Goal: Check status: Verify the current state of an ongoing process or item

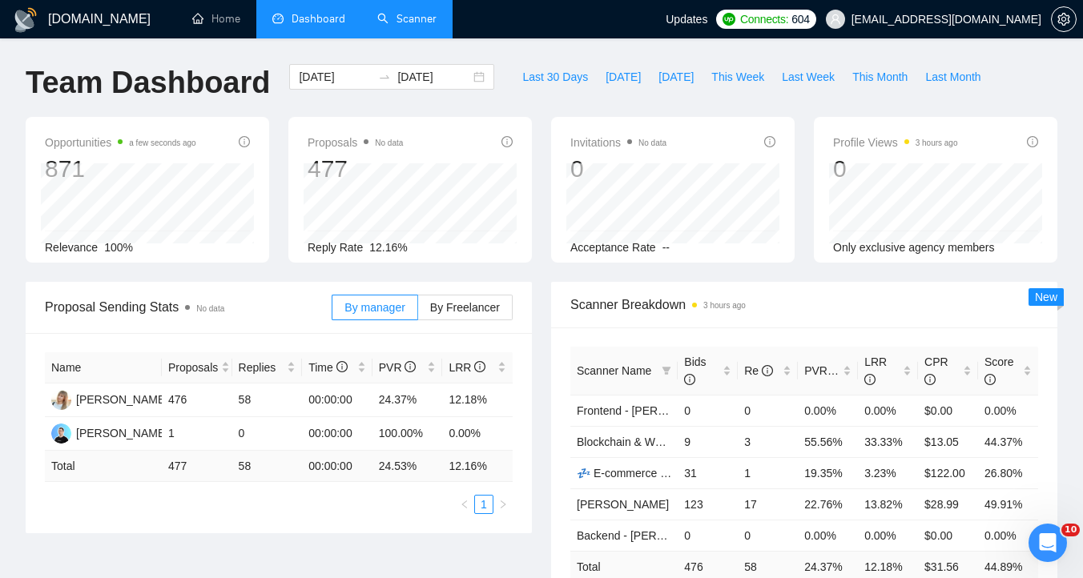
click at [433, 18] on link "Scanner" at bounding box center [406, 19] width 59 height 14
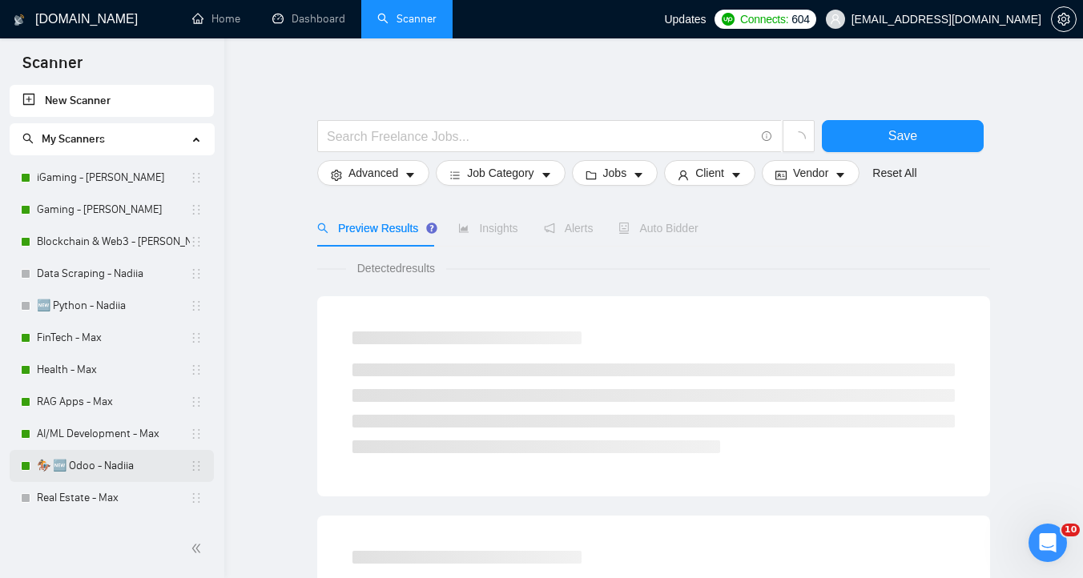
click at [98, 461] on link "🏇 🆕 Odoo - Nadiia" at bounding box center [113, 466] width 153 height 32
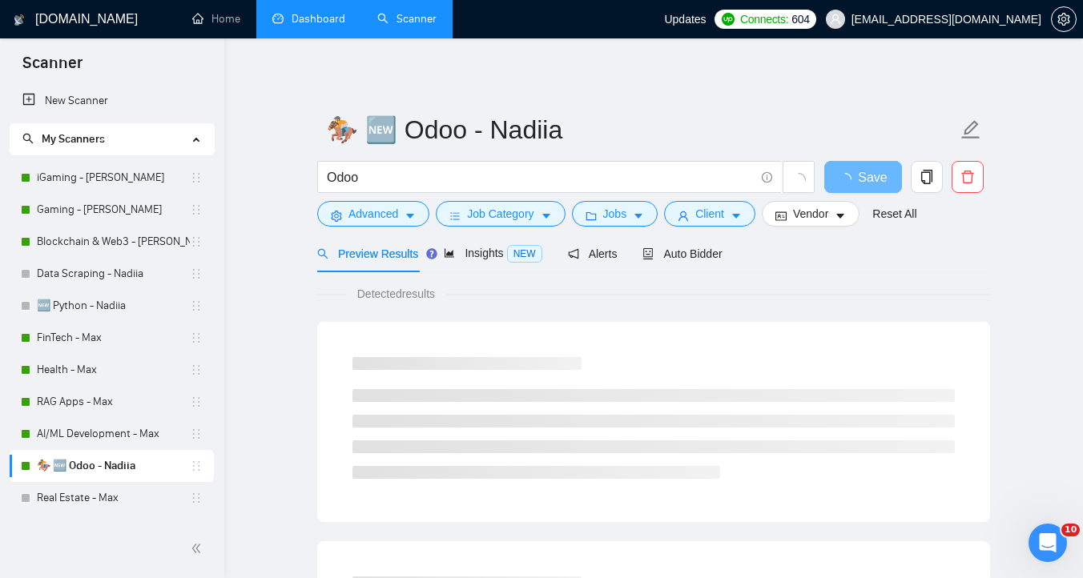
click at [309, 12] on link "Dashboard" at bounding box center [308, 19] width 73 height 14
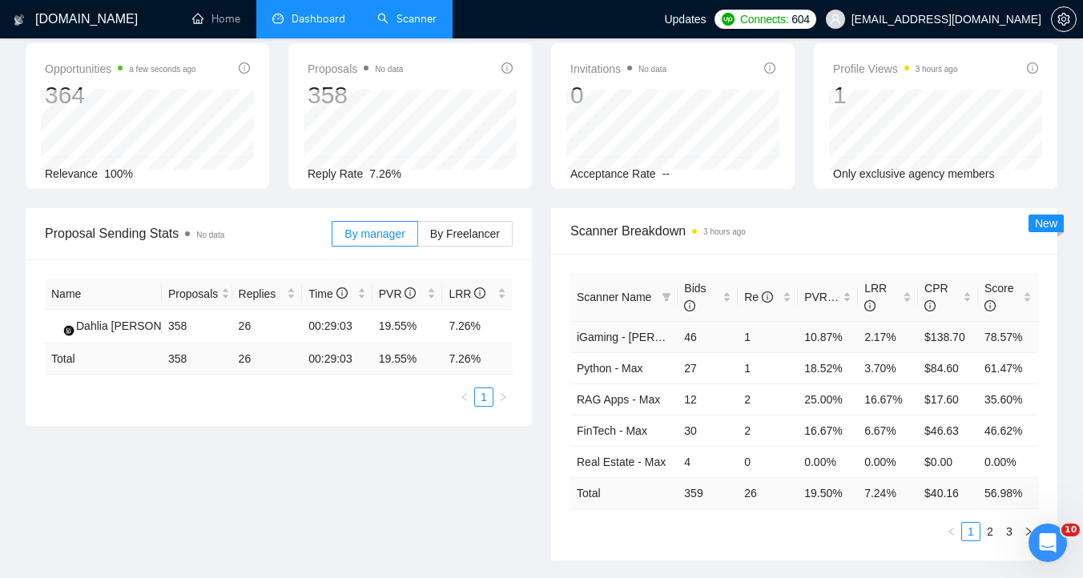
scroll to position [95, 0]
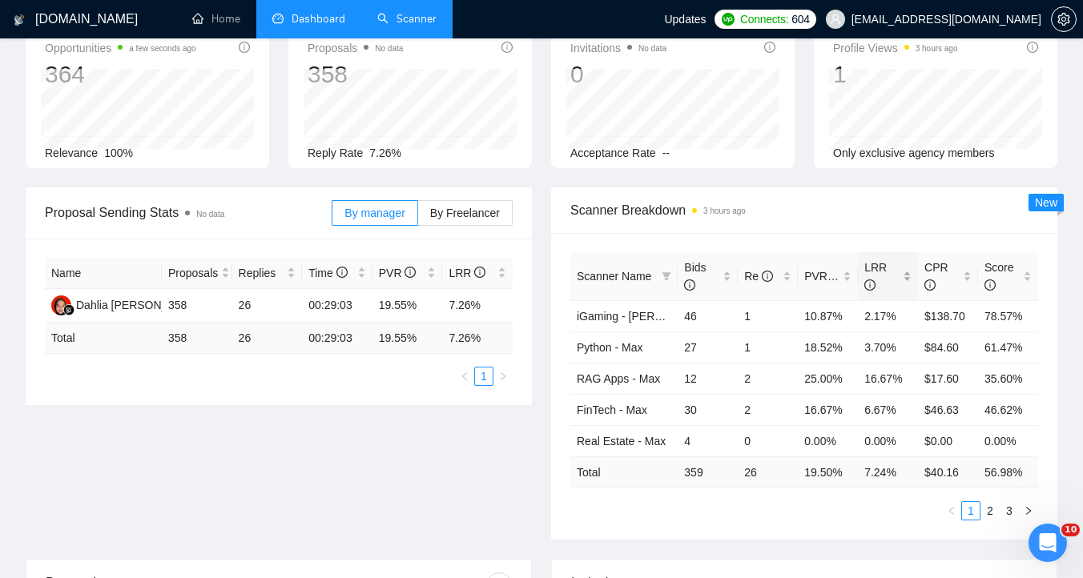
click at [905, 282] on div "LRR" at bounding box center [887, 276] width 47 height 35
click at [909, 220] on div "Scanner Breakdown 3 hours ago" at bounding box center [804, 210] width 468 height 46
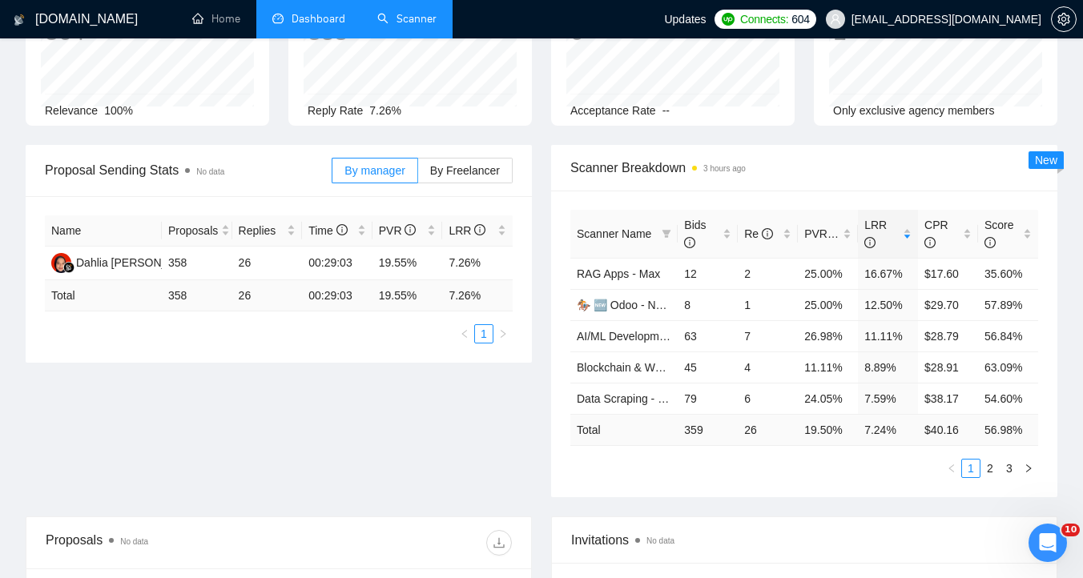
scroll to position [0, 0]
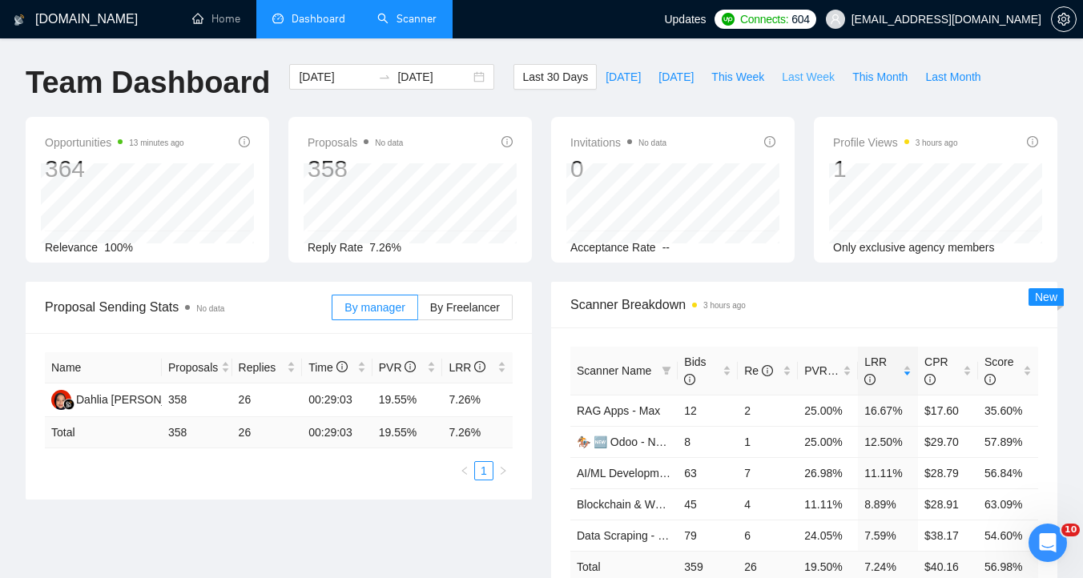
click at [796, 73] on span "Last Week" at bounding box center [808, 77] width 53 height 18
type input "[DATE]"
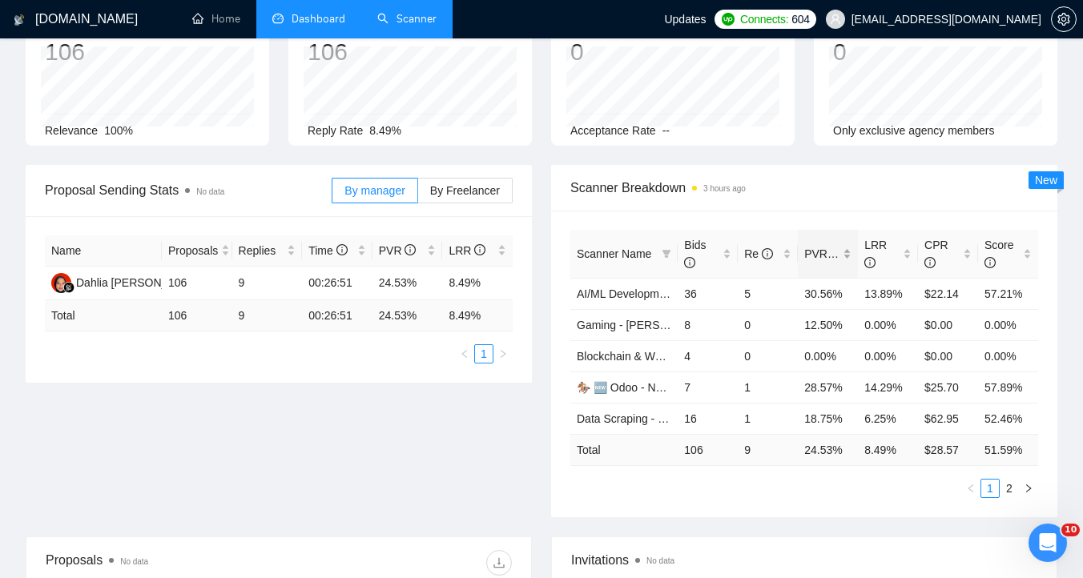
scroll to position [121, 0]
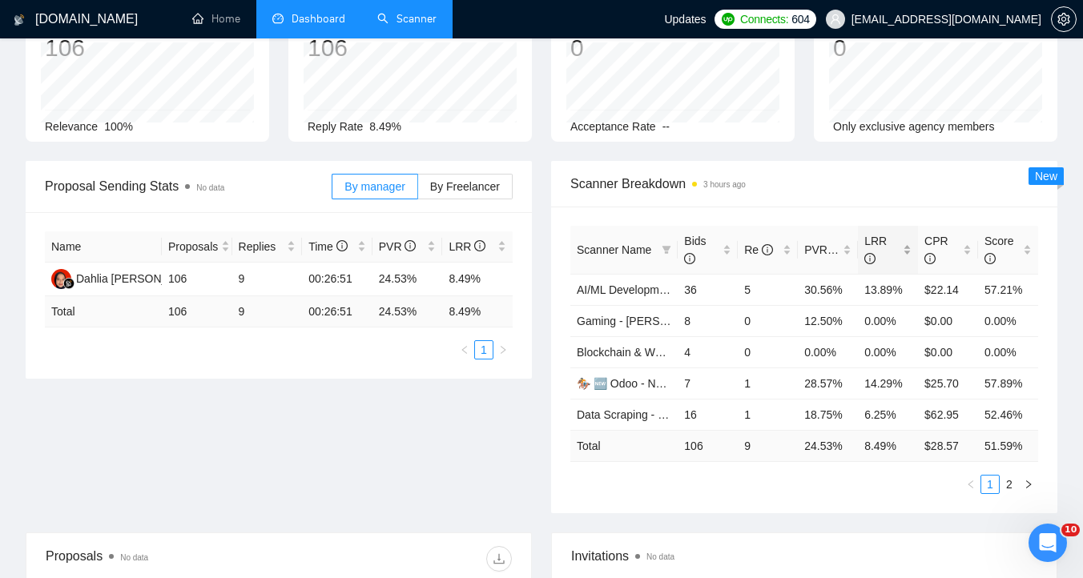
click at [910, 259] on div "LRR" at bounding box center [887, 249] width 47 height 35
click at [908, 191] on span "Scanner Breakdown 3 hours ago" at bounding box center [804, 184] width 468 height 20
drag, startPoint x: 861, startPoint y: 414, endPoint x: 888, endPoint y: 414, distance: 27.2
click at [888, 414] on td "6.25%" at bounding box center [888, 414] width 60 height 31
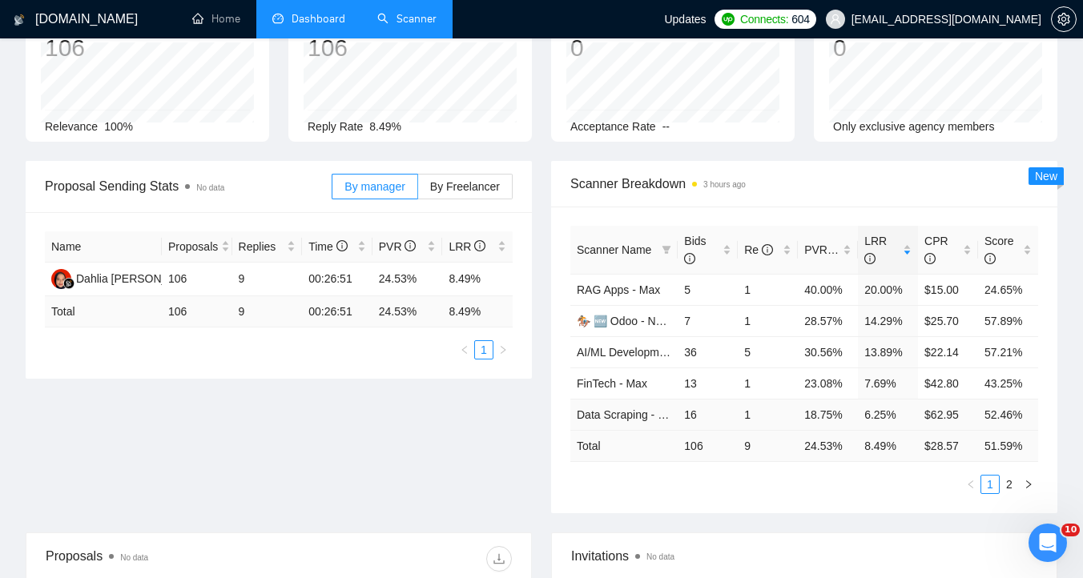
click at [895, 414] on td "6.25%" at bounding box center [888, 414] width 60 height 31
click at [1011, 481] on link "2" at bounding box center [1010, 485] width 18 height 18
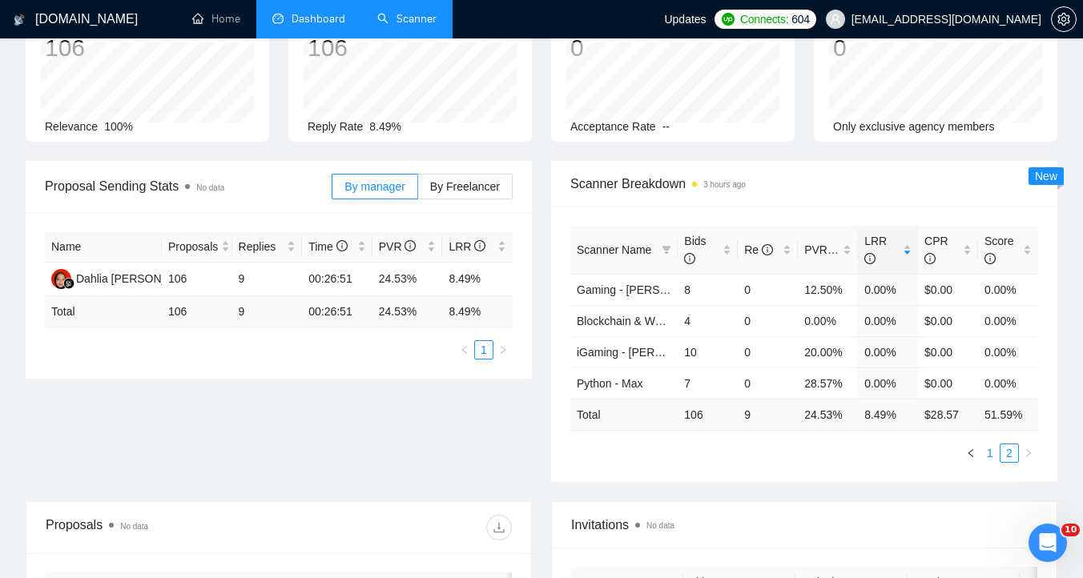
click at [992, 455] on link "1" at bounding box center [990, 454] width 18 height 18
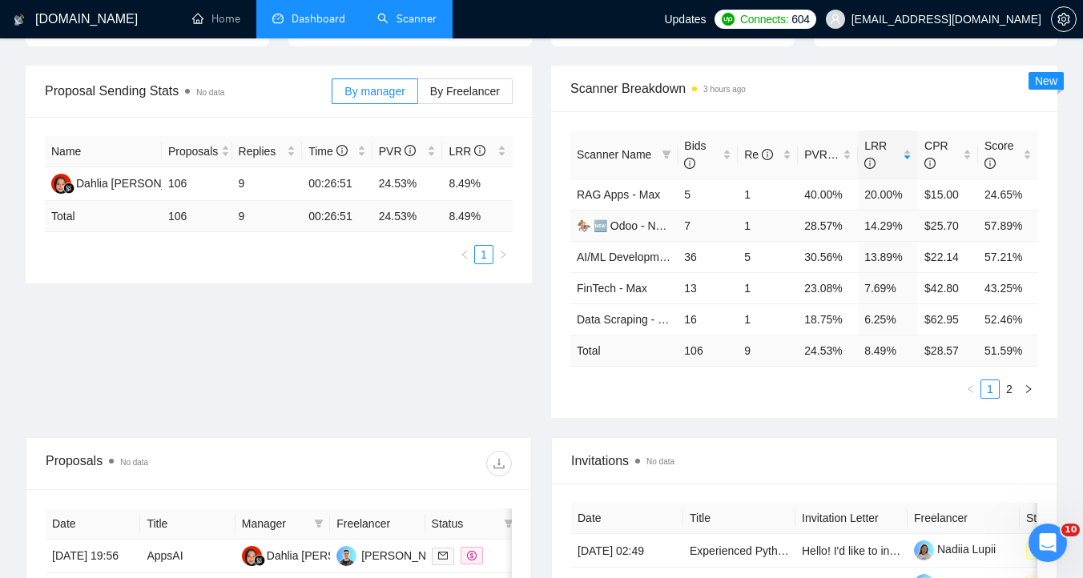
scroll to position [0, 0]
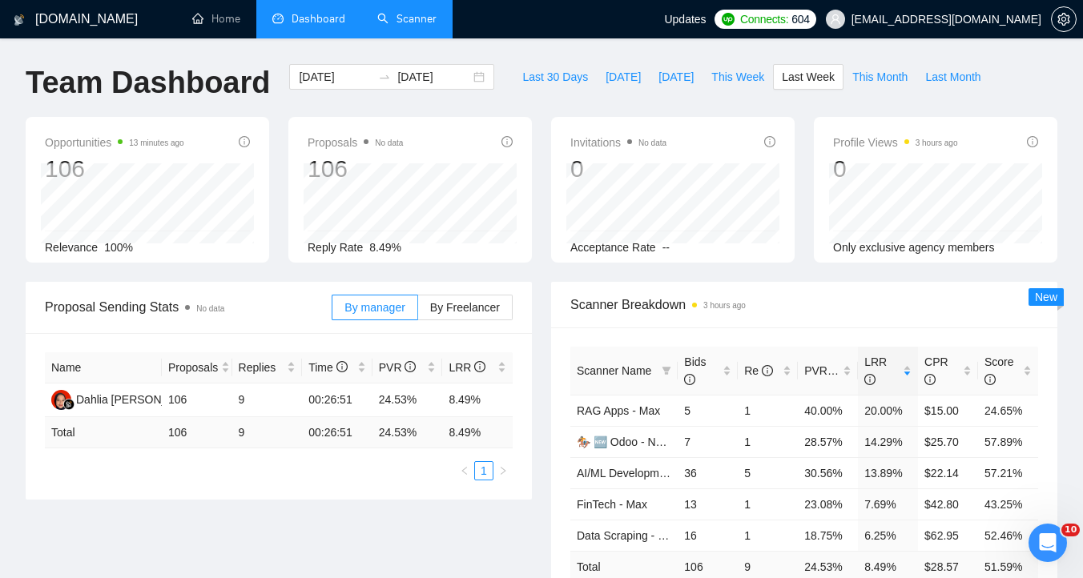
click at [413, 18] on link "Scanner" at bounding box center [406, 19] width 59 height 14
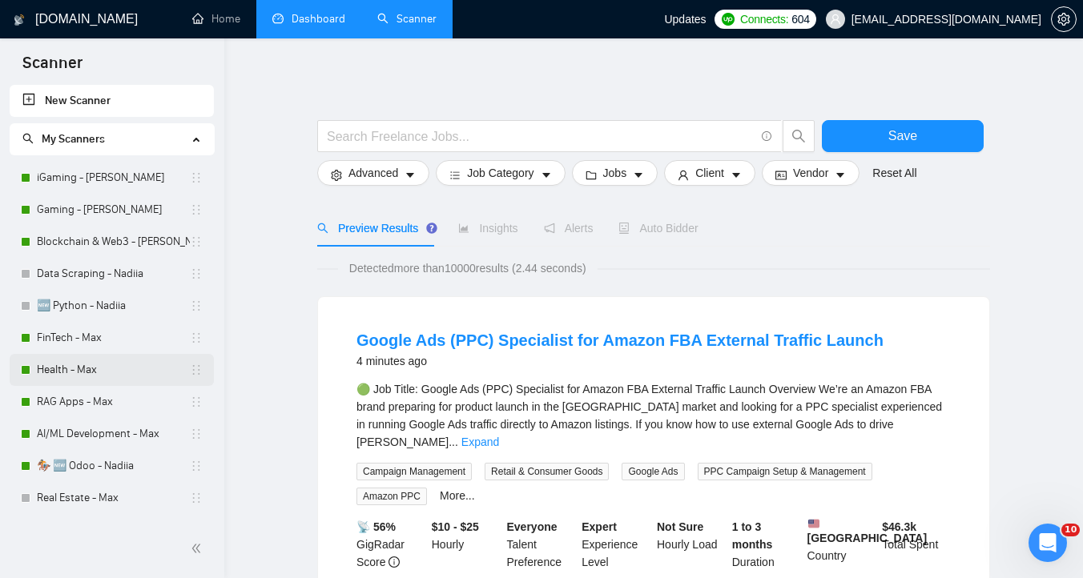
scroll to position [6, 0]
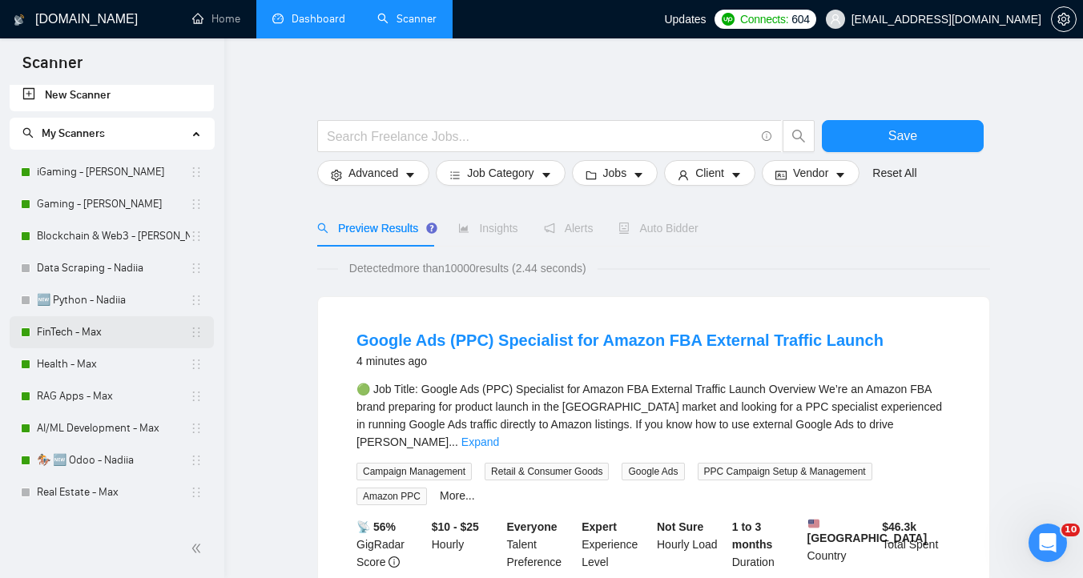
click at [87, 346] on link "FinTech - Max" at bounding box center [113, 332] width 153 height 32
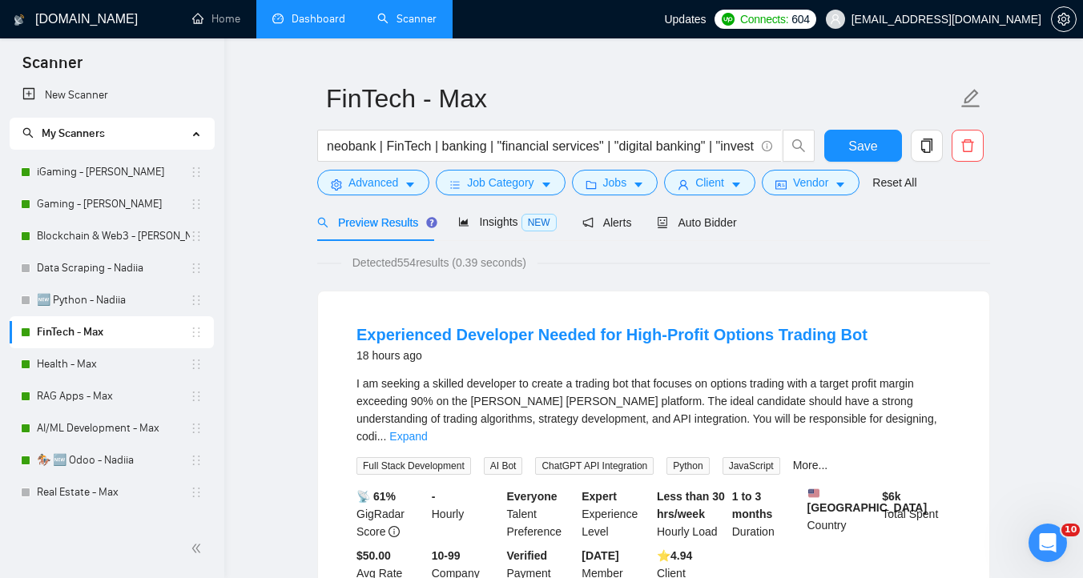
scroll to position [19, 0]
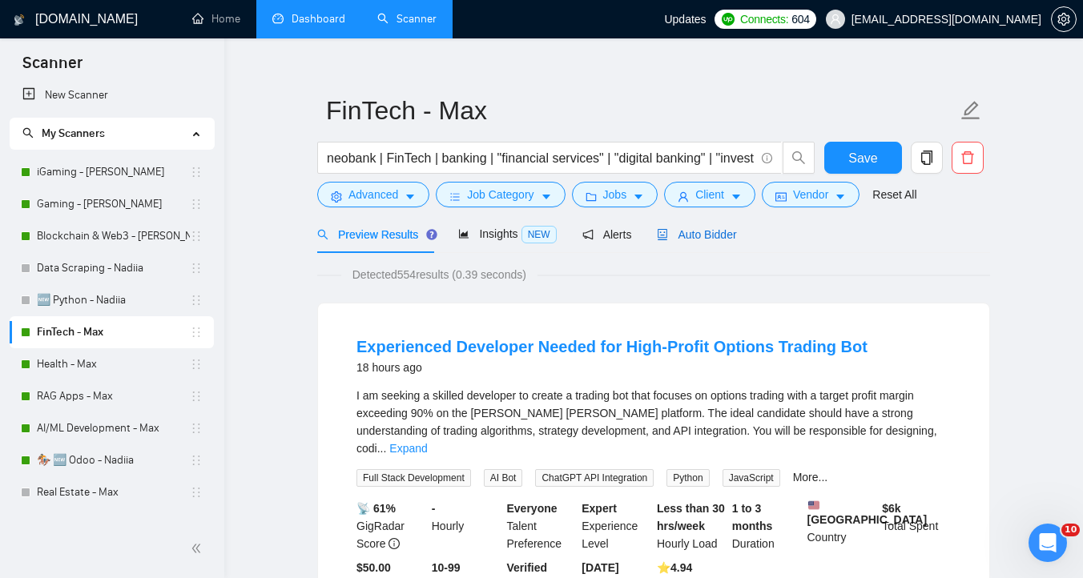
click at [678, 236] on span "Auto Bidder" at bounding box center [696, 234] width 79 height 13
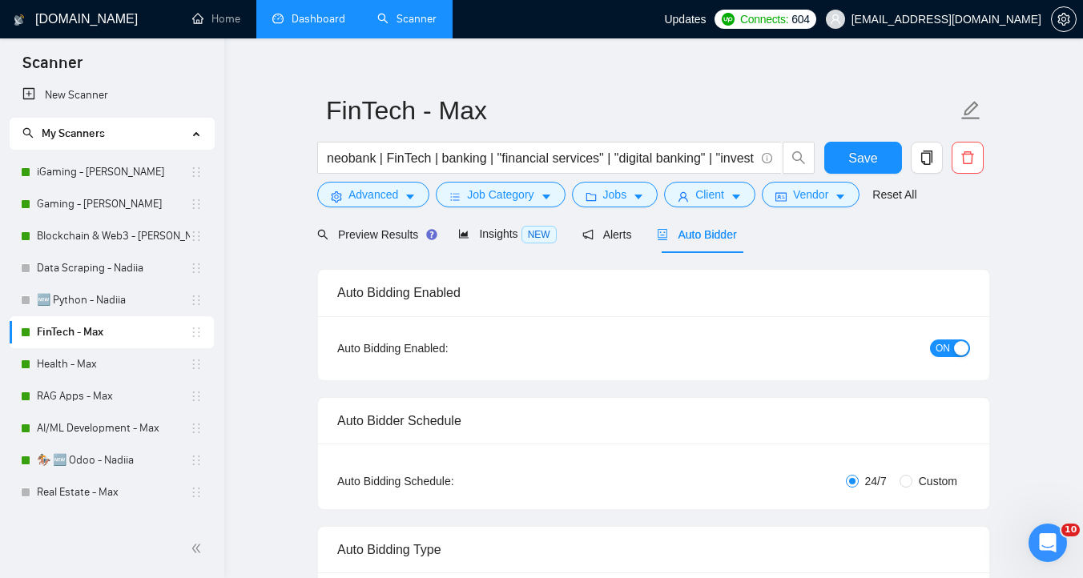
checkbox input "true"
